Goal: Task Accomplishment & Management: Manage account settings

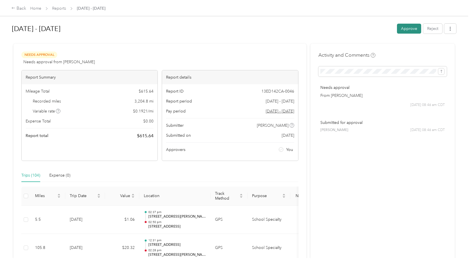
click at [403, 27] on button "Approve" at bounding box center [409, 29] width 24 height 10
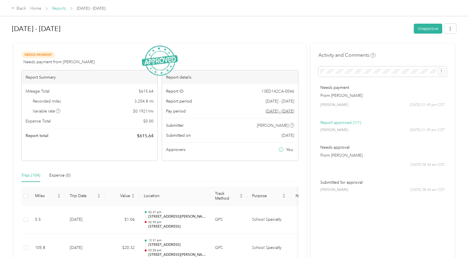
click at [56, 9] on link "Reports" at bounding box center [59, 8] width 14 height 5
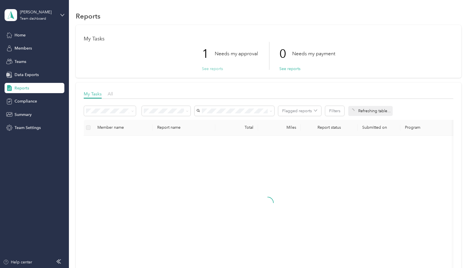
click at [213, 68] on button "See reports" at bounding box center [212, 69] width 21 height 6
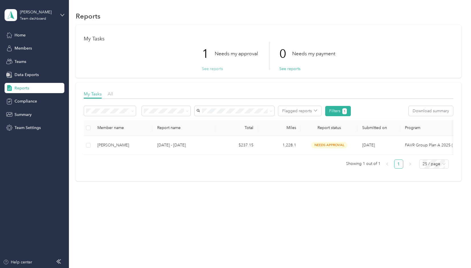
click at [213, 68] on button "See reports" at bounding box center [212, 69] width 21 height 6
click at [211, 68] on button "See reports" at bounding box center [212, 69] width 21 height 6
